Goal: Task Accomplishment & Management: Manage account settings

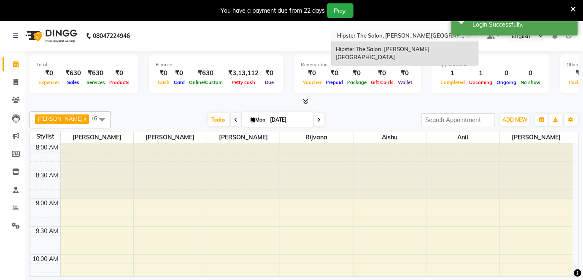
click at [403, 35] on input "text" at bounding box center [396, 36] width 122 height 8
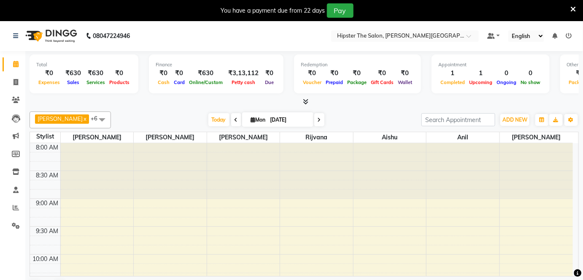
click at [569, 34] on icon at bounding box center [569, 36] width 6 height 6
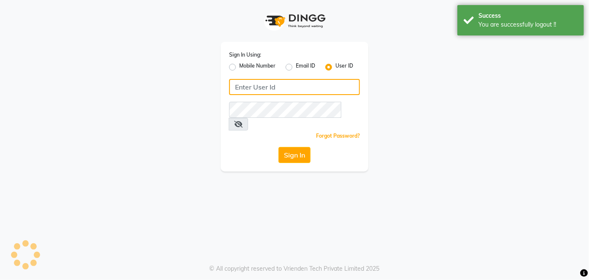
type input "9967174162"
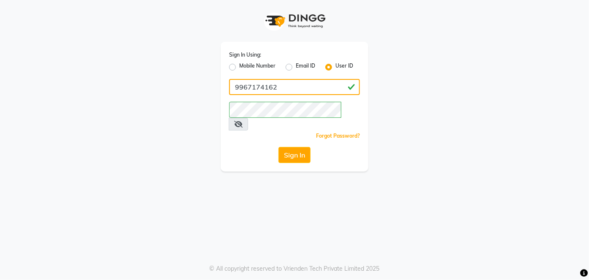
click at [294, 89] on input "9967174162" at bounding box center [294, 87] width 131 height 16
click at [239, 67] on label "Mobile Number" at bounding box center [257, 67] width 36 height 10
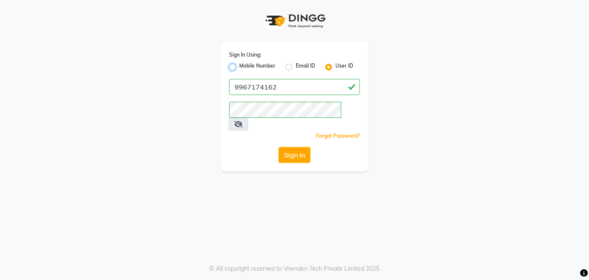
click at [239, 67] on input "Mobile Number" at bounding box center [241, 64] width 5 height 5
radio input "true"
radio input "false"
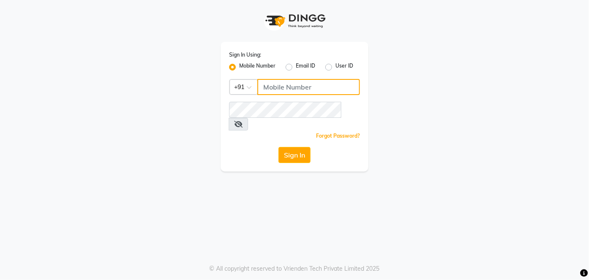
click at [288, 86] on input "Username" at bounding box center [308, 87] width 103 height 16
type input "7738324162"
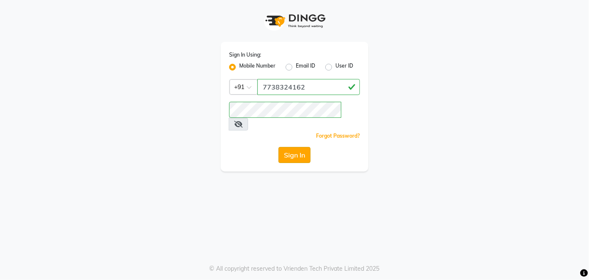
click at [293, 147] on button "Sign In" at bounding box center [294, 155] width 32 height 16
